Goal: Task Accomplishment & Management: Manage account settings

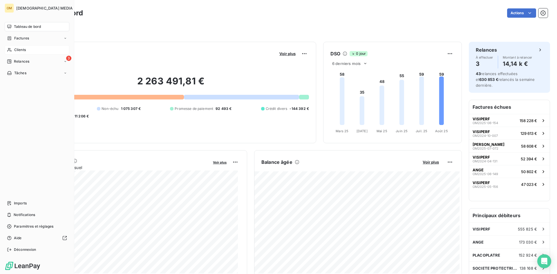
click at [15, 51] on span "Clients" at bounding box center [20, 49] width 12 height 5
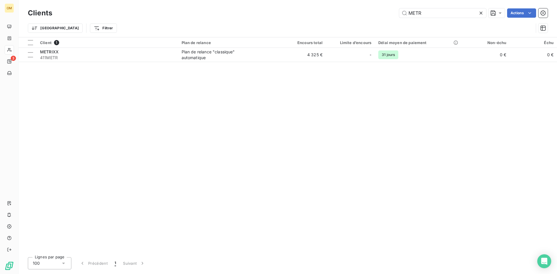
drag, startPoint x: 426, startPoint y: 13, endPoint x: 360, endPoint y: 11, distance: 65.9
click at [361, 10] on div "METR Actions" at bounding box center [303, 12] width 489 height 9
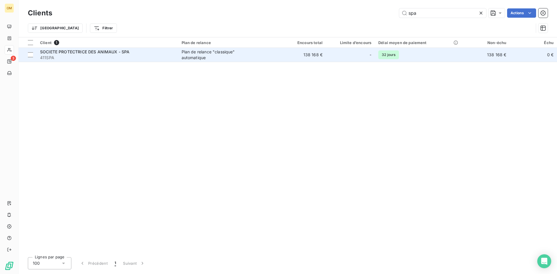
type input "spa"
click at [225, 53] on div "Plan de relance "classique" automatique" at bounding box center [218, 55] width 73 height 12
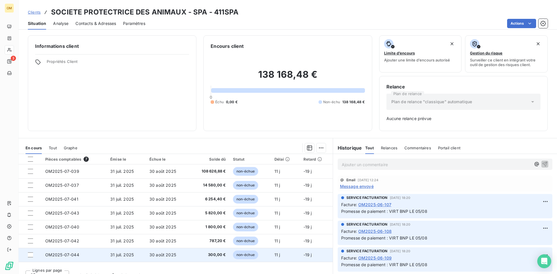
click at [131, 254] on span "31 juil. 2025" at bounding box center [122, 255] width 24 height 5
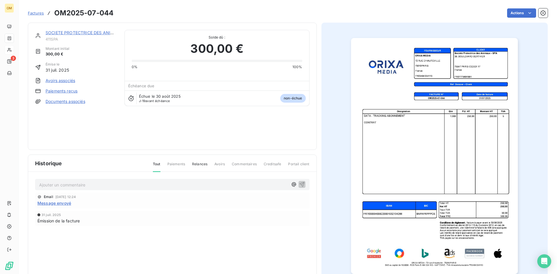
click at [61, 34] on link "SOCIETE PROTECTRICE DES ANIMAUX - SPA" at bounding box center [91, 32] width 90 height 5
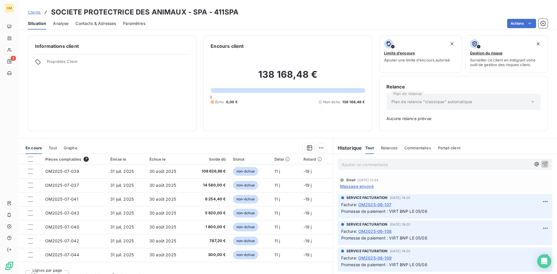
click at [100, 21] on span "Contacts & Adresses" at bounding box center [95, 24] width 41 height 6
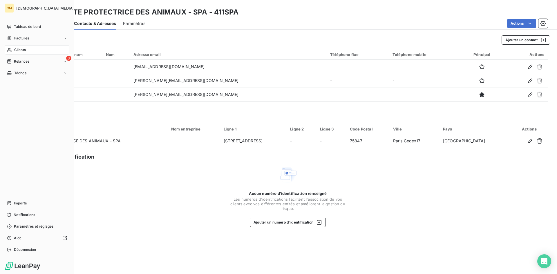
click at [13, 50] on div "Clients" at bounding box center [37, 49] width 65 height 9
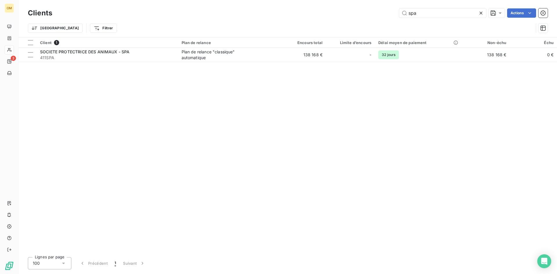
drag, startPoint x: 431, startPoint y: 14, endPoint x: 350, endPoint y: 17, distance: 80.7
click at [350, 17] on div "spa Actions" at bounding box center [303, 12] width 489 height 9
type input "cosmet"
click at [266, 62] on table "Client 1 Plan de relance Encours total Limite d’encours Délai moyen de paiement…" at bounding box center [288, 49] width 539 height 25
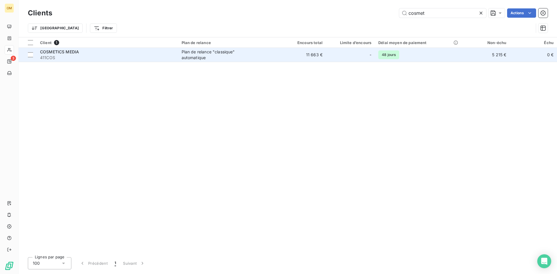
click at [273, 52] on span "Plan de relance "classique" automatique" at bounding box center [229, 55] width 94 height 12
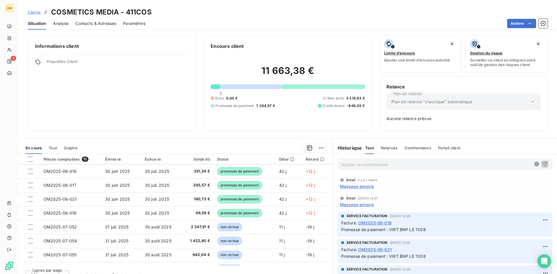
scroll to position [87, 0]
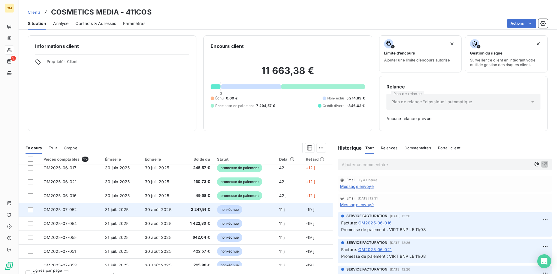
click at [156, 215] on td "30 août 2025" at bounding box center [161, 210] width 40 height 14
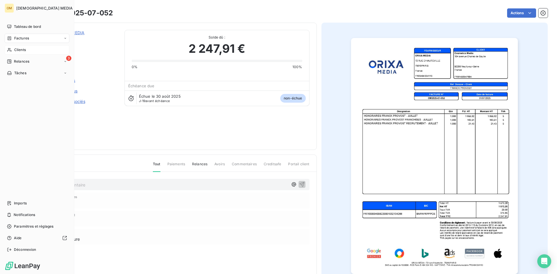
click at [14, 51] on div "Clients" at bounding box center [37, 49] width 65 height 9
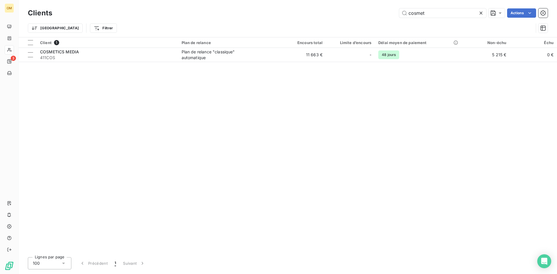
drag, startPoint x: 426, startPoint y: 14, endPoint x: 343, endPoint y: 15, distance: 82.4
click at [345, 15] on div "cosmet Actions" at bounding box center [303, 12] width 489 height 9
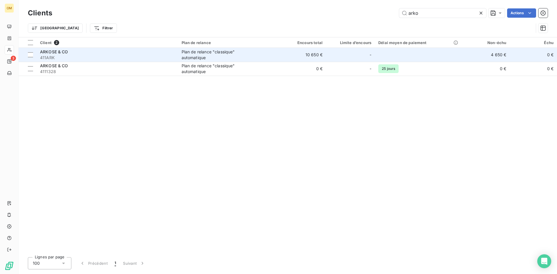
type input "arko"
click at [290, 59] on td "10 650 €" at bounding box center [302, 55] width 47 height 14
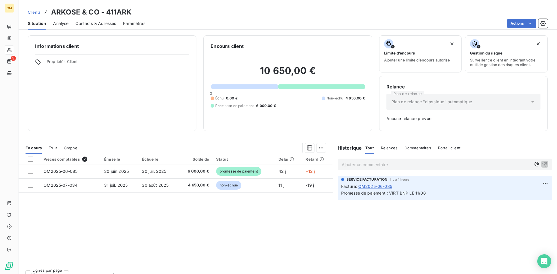
click at [39, 12] on span "Clients" at bounding box center [34, 12] width 13 height 5
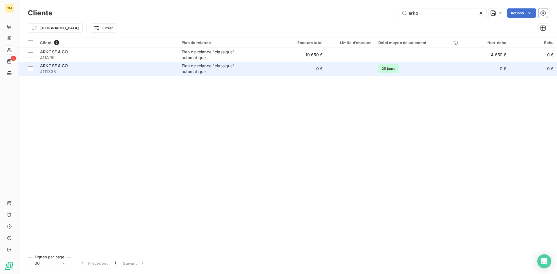
click at [121, 71] on span "4111328" at bounding box center [107, 72] width 135 height 6
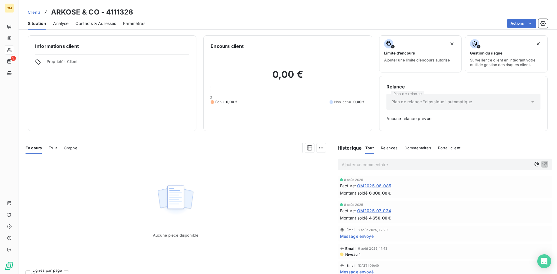
click at [105, 26] on span "Contacts & Adresses" at bounding box center [95, 24] width 41 height 6
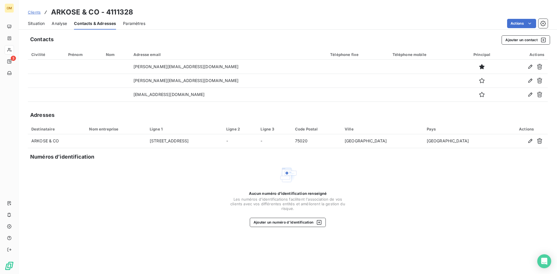
click at [36, 24] on span "Situation" at bounding box center [36, 24] width 17 height 6
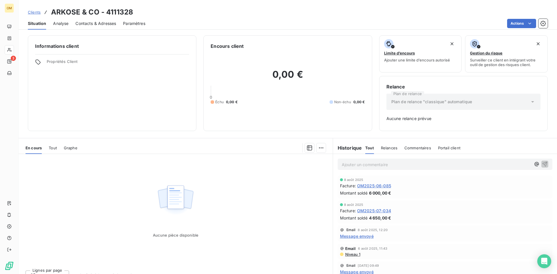
click at [367, 235] on span "Message envoyé" at bounding box center [357, 236] width 34 height 6
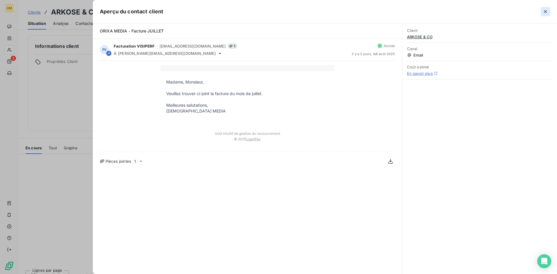
click at [546, 13] on icon "button" at bounding box center [546, 12] width 6 height 6
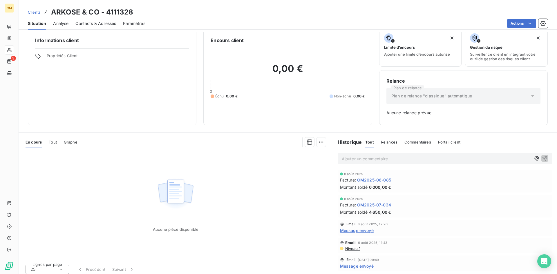
scroll to position [9, 0]
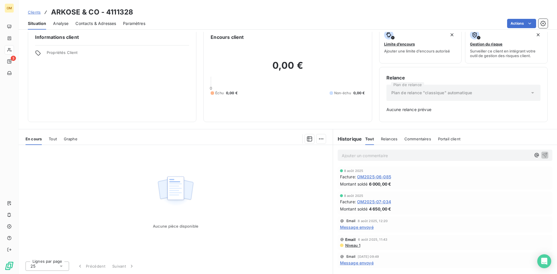
click at [363, 262] on span "Message envoyé" at bounding box center [357, 263] width 34 height 6
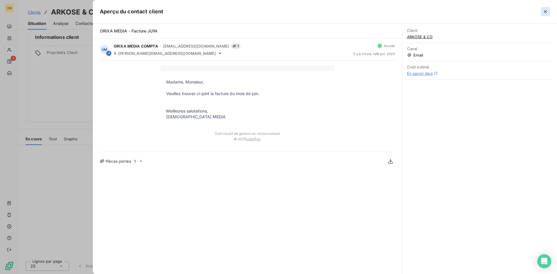
click at [548, 10] on icon "button" at bounding box center [546, 12] width 6 height 6
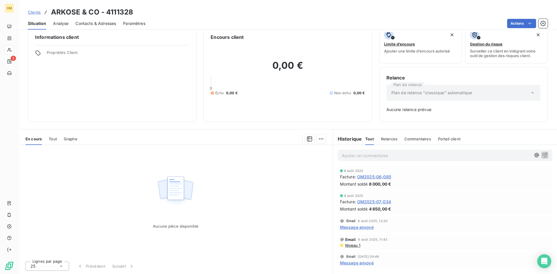
click at [354, 228] on span "Message envoyé" at bounding box center [357, 227] width 34 height 6
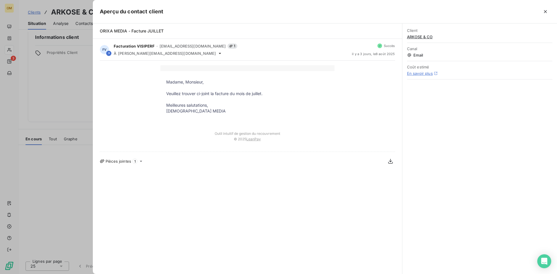
drag, startPoint x: 61, startPoint y: 80, endPoint x: 76, endPoint y: 68, distance: 19.4
click at [61, 80] on div at bounding box center [278, 137] width 557 height 274
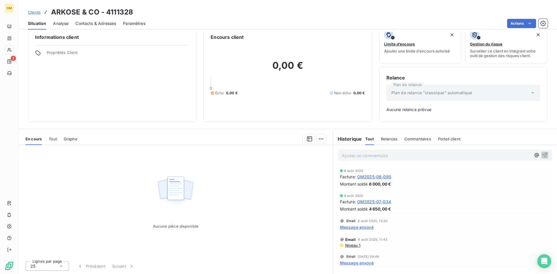
click at [89, 25] on span "Contacts & Adresses" at bounding box center [95, 24] width 41 height 6
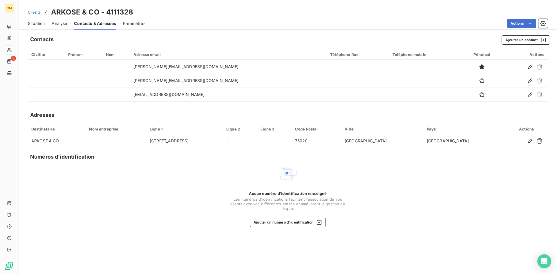
click at [33, 10] on span "Clients" at bounding box center [34, 12] width 13 height 5
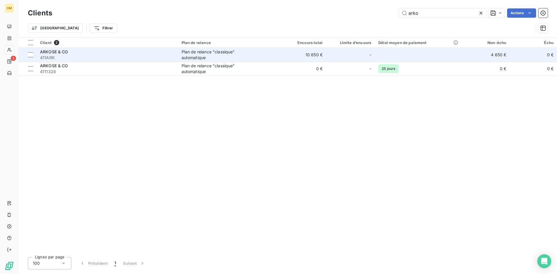
click at [248, 58] on div "Plan de relance "classique" automatique" at bounding box center [218, 55] width 73 height 12
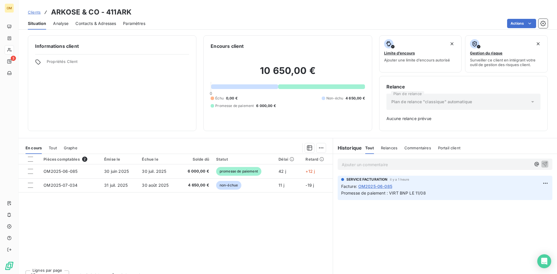
click at [106, 24] on span "Contacts & Adresses" at bounding box center [95, 24] width 41 height 6
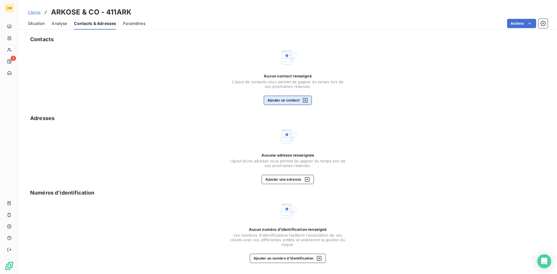
click at [287, 101] on button "Ajouter un contact" at bounding box center [288, 100] width 48 height 9
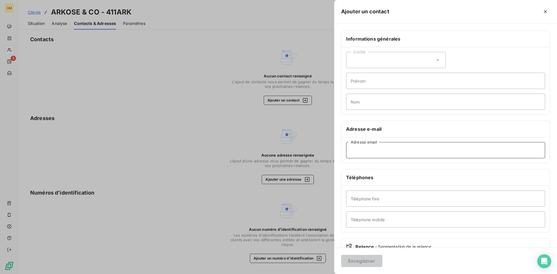
click at [361, 154] on input "Adresse email" at bounding box center [445, 150] width 199 height 16
paste input "[PERSON_NAME][EMAIL_ADDRESS][DOMAIN_NAME]"
type input "[PERSON_NAME][EMAIL_ADDRESS][DOMAIN_NAME]"
drag, startPoint x: 362, startPoint y: 262, endPoint x: 22, endPoint y: 169, distance: 352.3
click at [360, 261] on button "Enregistrer" at bounding box center [361, 261] width 41 height 12
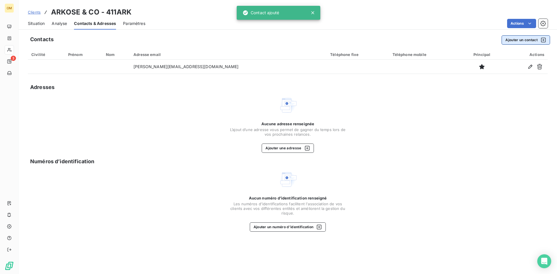
click at [513, 42] on button "Ajouter un contact" at bounding box center [526, 39] width 48 height 9
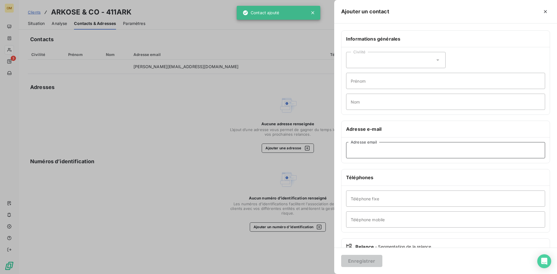
drag, startPoint x: 372, startPoint y: 150, endPoint x: 371, endPoint y: 155, distance: 5.3
click at [372, 150] on input "Adresse email" at bounding box center [445, 150] width 199 height 16
paste input "[PERSON_NAME][EMAIL_ADDRESS][DOMAIN_NAME]"
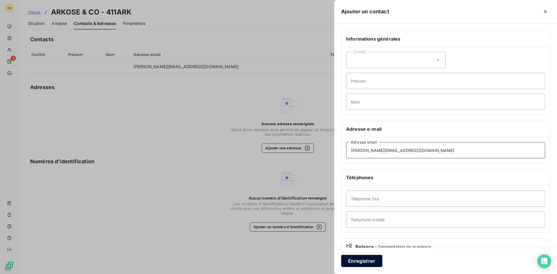
type input "[PERSON_NAME][EMAIL_ADDRESS][DOMAIN_NAME]"
drag, startPoint x: 350, startPoint y: 260, endPoint x: 303, endPoint y: 166, distance: 104.9
click at [350, 260] on button "Enregistrer" at bounding box center [361, 261] width 41 height 12
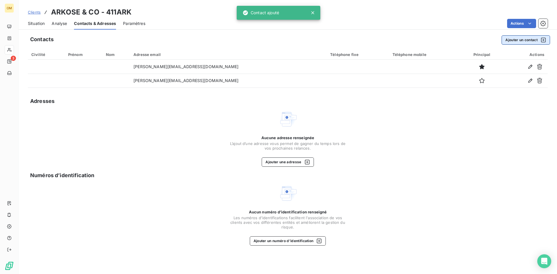
click at [523, 41] on button "Ajouter un contact" at bounding box center [526, 39] width 48 height 9
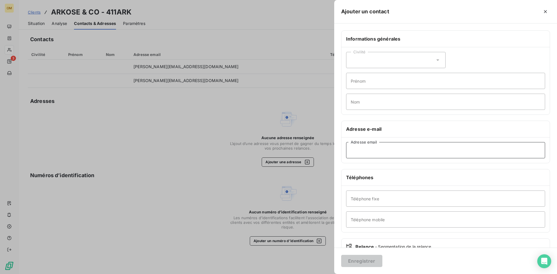
click at [425, 153] on input "Adresse email" at bounding box center [445, 150] width 199 height 16
paste input "[EMAIL_ADDRESS][DOMAIN_NAME]"
type input "[EMAIL_ADDRESS][DOMAIN_NAME]"
click at [368, 261] on button "Enregistrer" at bounding box center [361, 261] width 41 height 12
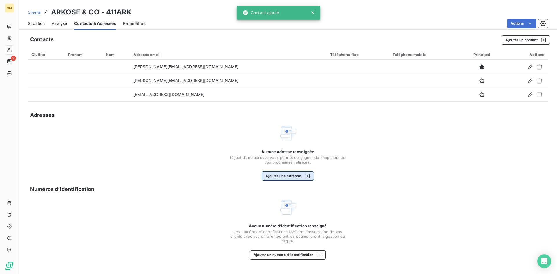
click at [293, 176] on button "Ajouter une adresse" at bounding box center [288, 176] width 52 height 9
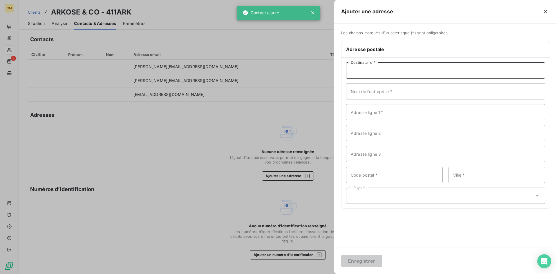
click at [382, 66] on input "Destinataire *" at bounding box center [445, 70] width 199 height 16
paste input "ARKOSE & CO"
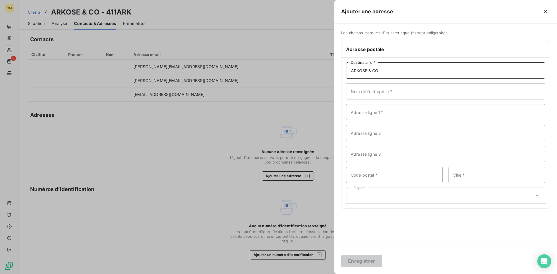
type input "ARKOSE & CO"
click at [381, 95] on input "Nom de l’entreprise *" at bounding box center [445, 91] width 199 height 16
click at [362, 112] on input "Adresse ligne 1 *" at bounding box center [445, 112] width 199 height 16
paste input "[STREET_ADDRESS]"
type input "[STREET_ADDRESS]"
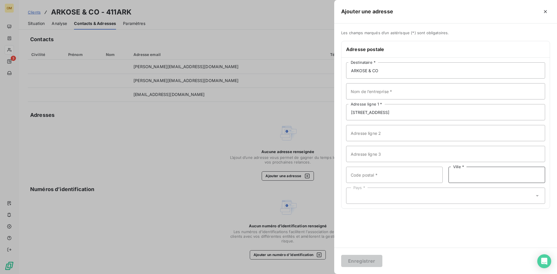
click at [472, 170] on input "Ville *" at bounding box center [497, 175] width 97 height 16
paste input "[GEOGRAPHIC_DATA]"
type input "[GEOGRAPHIC_DATA]"
click at [399, 179] on input "Code postal *" at bounding box center [394, 175] width 97 height 16
type input "75020"
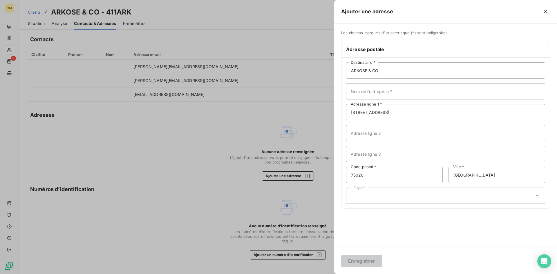
click at [395, 195] on div "Pays *" at bounding box center [445, 196] width 199 height 16
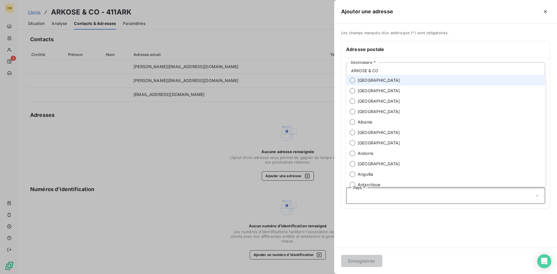
click at [367, 82] on span "[GEOGRAPHIC_DATA]" at bounding box center [379, 81] width 42 height 6
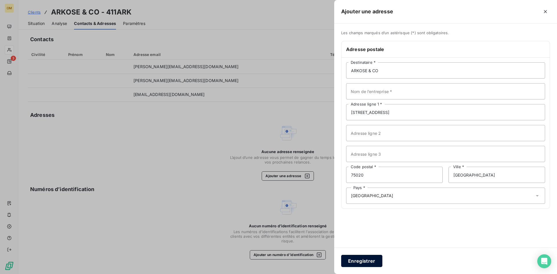
click at [351, 263] on button "Enregistrer" at bounding box center [361, 261] width 41 height 12
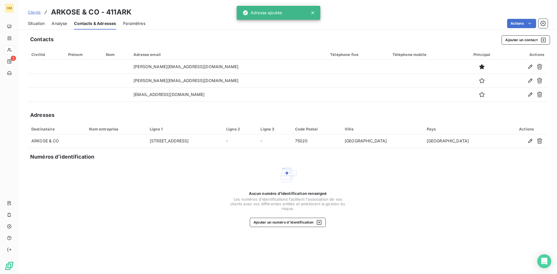
drag, startPoint x: 37, startPoint y: 26, endPoint x: 48, endPoint y: 29, distance: 11.0
click at [37, 26] on div "Situation" at bounding box center [36, 23] width 17 height 12
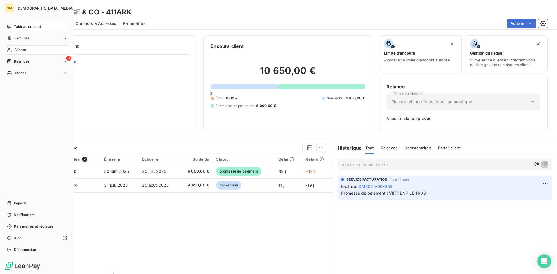
click at [11, 24] on div "Tableau de bord" at bounding box center [37, 26] width 65 height 9
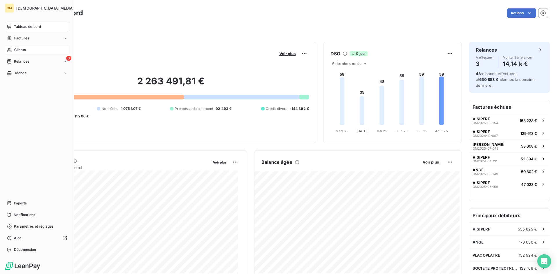
click at [22, 51] on span "Clients" at bounding box center [20, 49] width 12 height 5
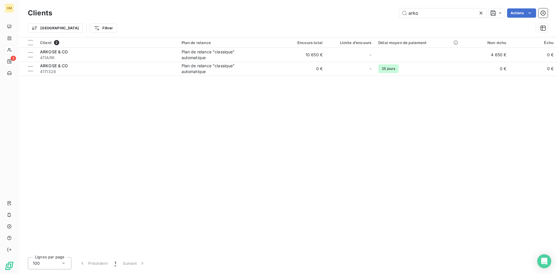
drag, startPoint x: 423, startPoint y: 12, endPoint x: 351, endPoint y: 16, distance: 71.5
click at [351, 16] on div "arko Actions" at bounding box center [303, 12] width 489 height 9
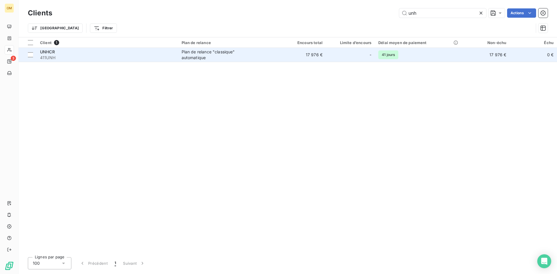
type input "unh"
click at [184, 60] on div "Plan de relance "classique" automatique" at bounding box center [218, 55] width 73 height 12
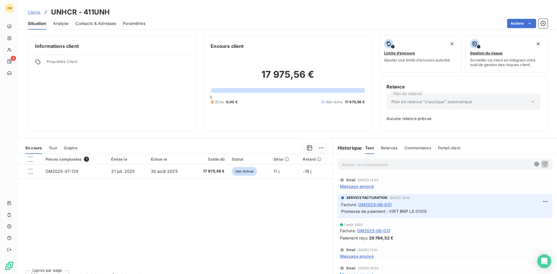
click at [94, 24] on span "Contacts & Adresses" at bounding box center [95, 24] width 41 height 6
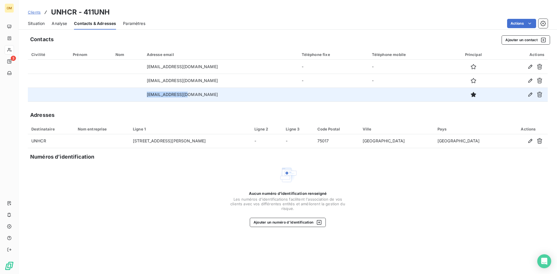
drag, startPoint x: 155, startPoint y: 94, endPoint x: 199, endPoint y: 95, distance: 43.9
click at [199, 95] on td "[EMAIL_ADDRESS][DOMAIN_NAME]" at bounding box center [220, 95] width 155 height 14
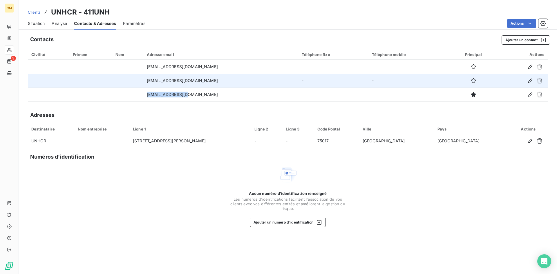
copy td "[EMAIL_ADDRESS][DOMAIN_NAME]"
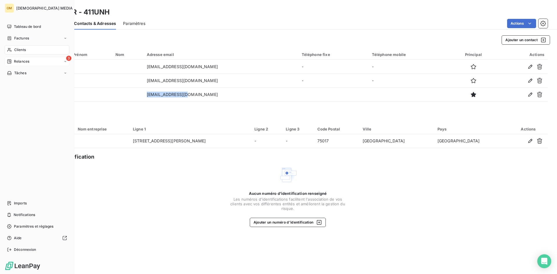
click at [12, 63] on div "Relances" at bounding box center [18, 61] width 22 height 5
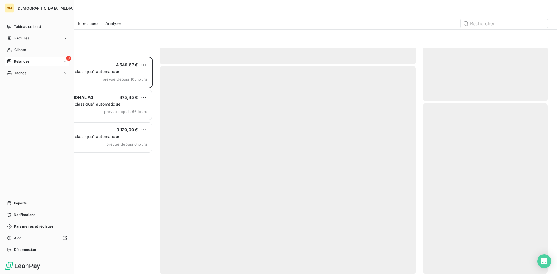
scroll to position [213, 120]
